Goal: Find specific page/section: Find specific page/section

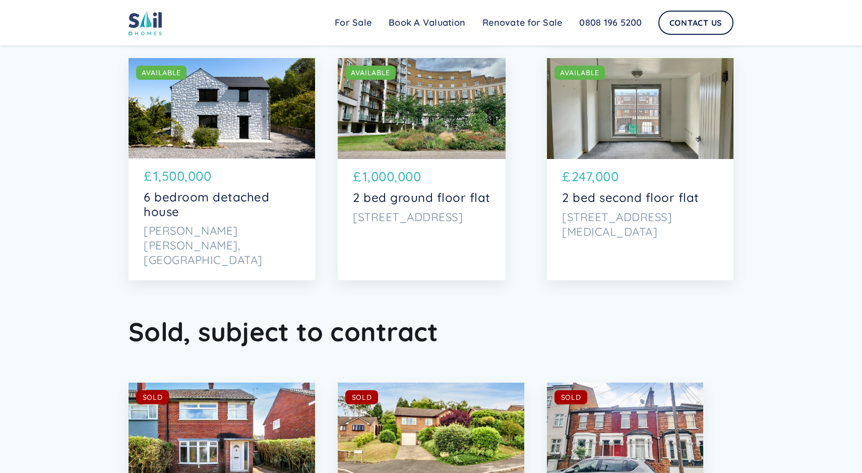
scroll to position [4028, 0]
click at [397, 146] on div "SOLD AVAILABLE" at bounding box center [422, 107] width 168 height 101
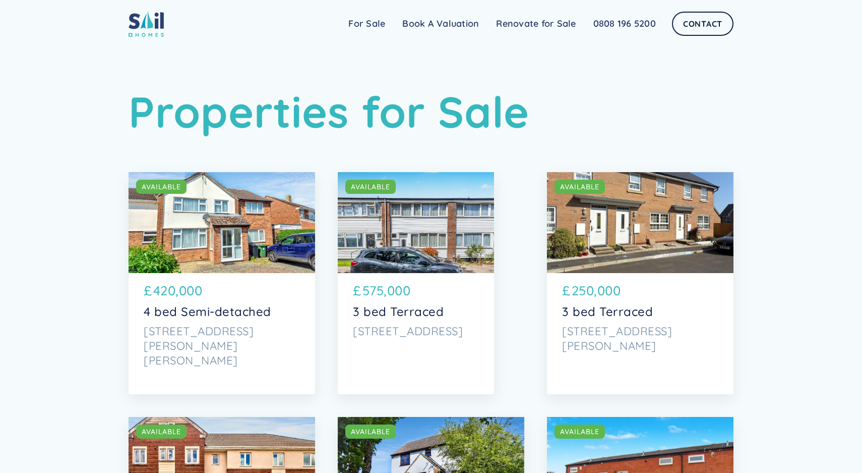
scroll to position [0, 0]
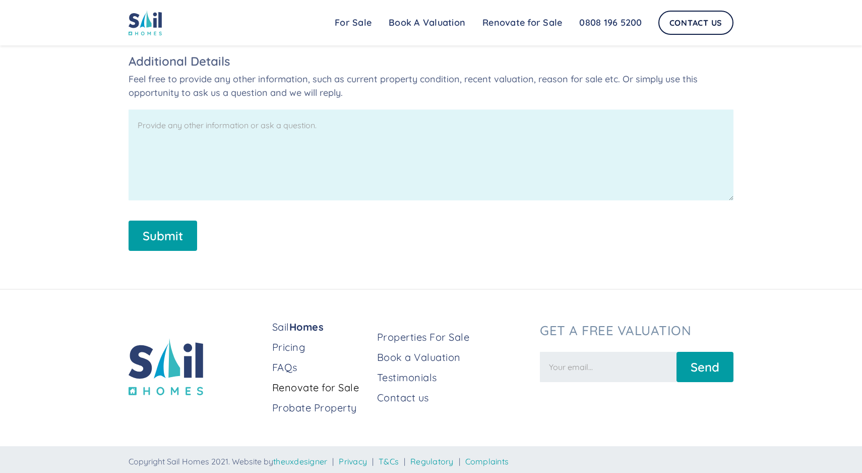
scroll to position [1920, 0]
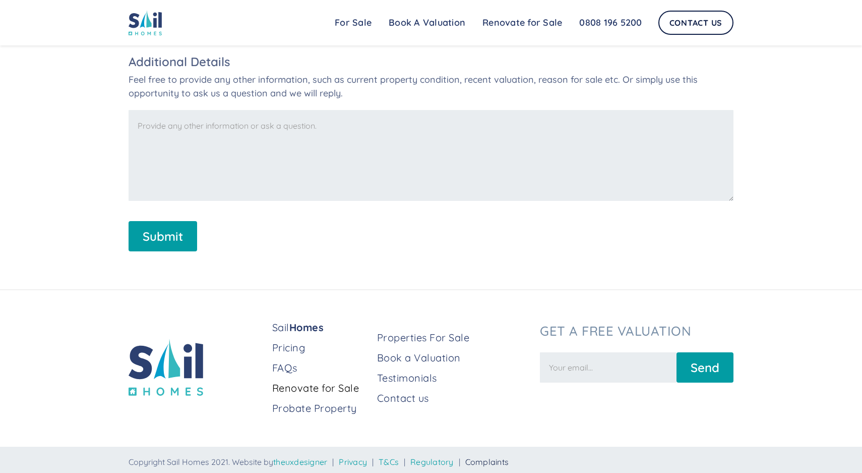
click at [508, 458] on link "Complaints" at bounding box center [487, 461] width 44 height 10
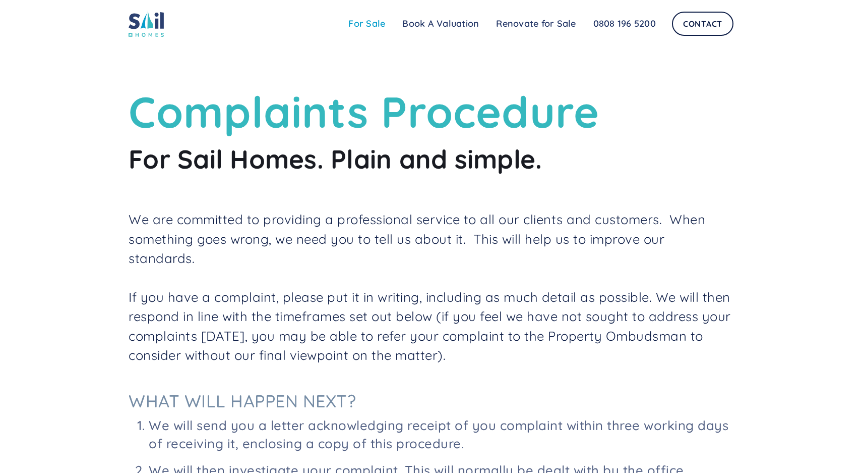
click at [364, 24] on link "For Sale" at bounding box center [367, 24] width 54 height 20
